Goal: Use online tool/utility: Utilize a website feature to perform a specific function

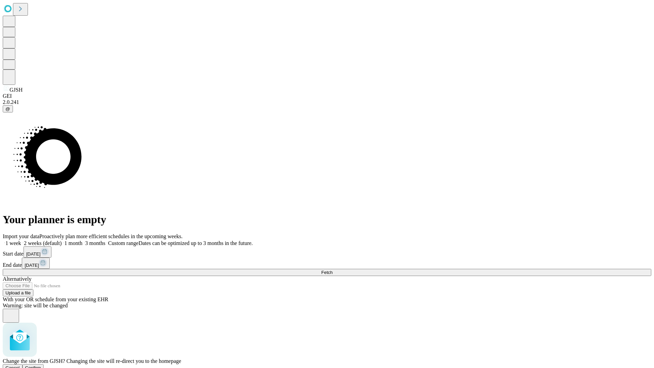
click at [41, 365] on span "Confirm" at bounding box center [33, 367] width 16 height 5
click at [62, 240] on label "2 weeks (default)" at bounding box center [41, 243] width 41 height 6
click at [332, 270] on span "Fetch" at bounding box center [326, 272] width 11 height 5
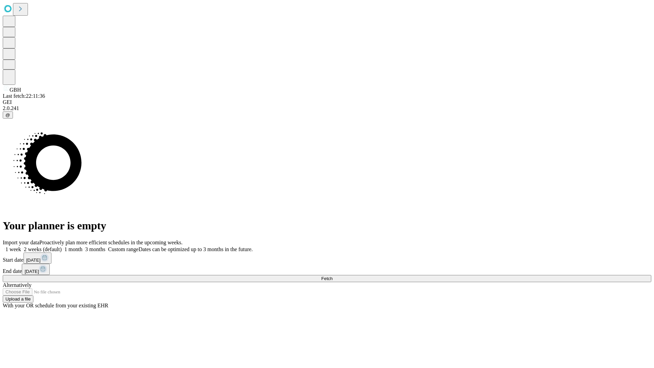
click at [62, 246] on label "2 weeks (default)" at bounding box center [41, 249] width 41 height 6
click at [332, 276] on span "Fetch" at bounding box center [326, 278] width 11 height 5
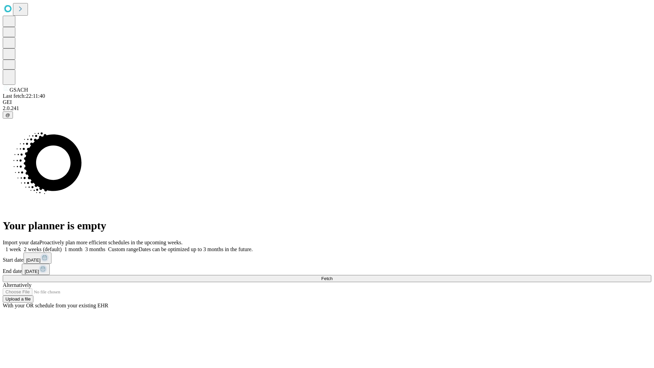
click at [332, 276] on span "Fetch" at bounding box center [326, 278] width 11 height 5
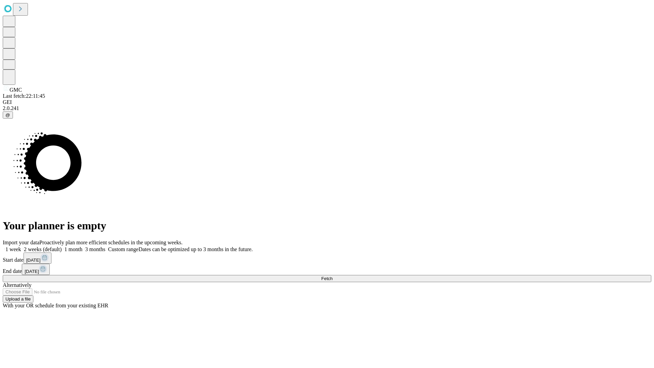
click at [62, 246] on label "2 weeks (default)" at bounding box center [41, 249] width 41 height 6
click at [332, 276] on span "Fetch" at bounding box center [326, 278] width 11 height 5
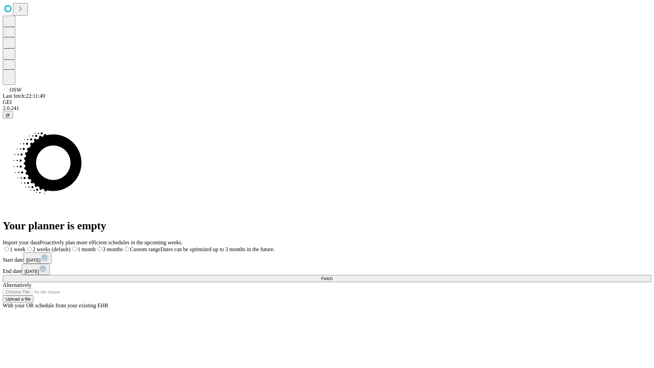
click at [71, 246] on label "2 weeks (default)" at bounding box center [48, 249] width 45 height 6
click at [332, 276] on span "Fetch" at bounding box center [326, 278] width 11 height 5
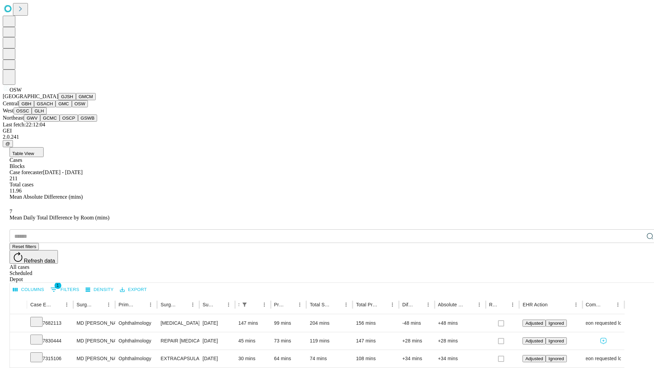
click at [32, 114] on button "OSSC" at bounding box center [23, 110] width 18 height 7
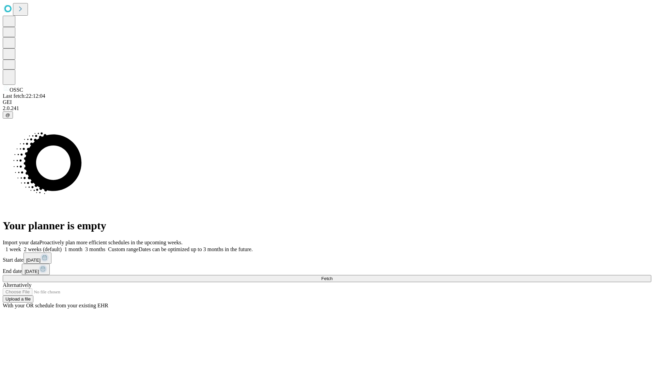
click at [62, 246] on label "2 weeks (default)" at bounding box center [41, 249] width 41 height 6
click at [332, 276] on span "Fetch" at bounding box center [326, 278] width 11 height 5
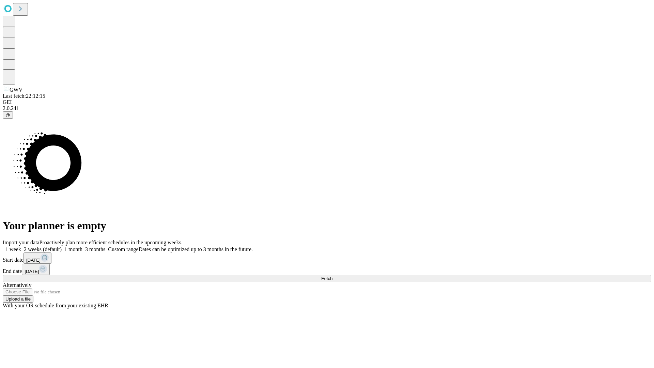
click at [62, 246] on label "2 weeks (default)" at bounding box center [41, 249] width 41 height 6
click at [332, 276] on span "Fetch" at bounding box center [326, 278] width 11 height 5
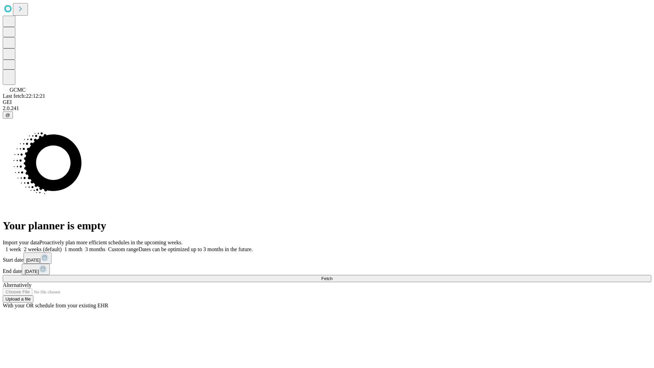
click at [62, 246] on label "2 weeks (default)" at bounding box center [41, 249] width 41 height 6
click at [332, 276] on span "Fetch" at bounding box center [326, 278] width 11 height 5
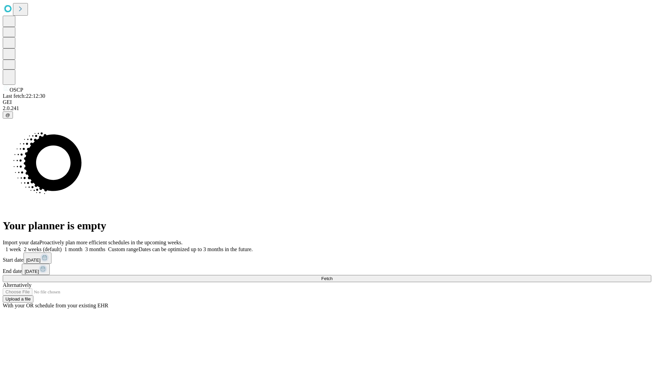
click at [62, 246] on label "2 weeks (default)" at bounding box center [41, 249] width 41 height 6
click at [332, 276] on span "Fetch" at bounding box center [326, 278] width 11 height 5
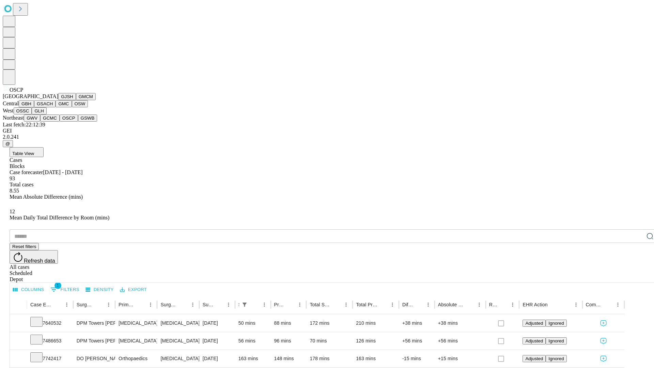
click at [78, 122] on button "GSWB" at bounding box center [87, 117] width 19 height 7
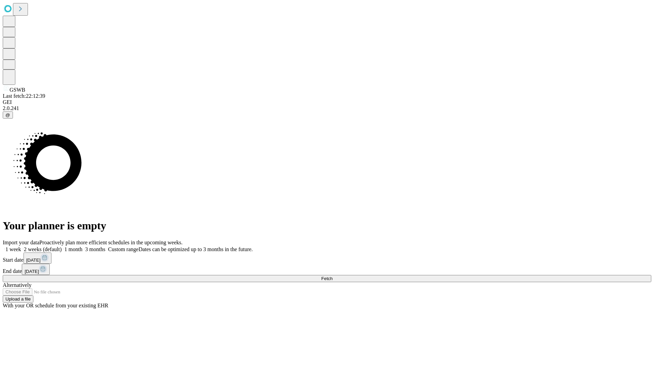
click at [62, 246] on label "2 weeks (default)" at bounding box center [41, 249] width 41 height 6
click at [332, 276] on span "Fetch" at bounding box center [326, 278] width 11 height 5
